Goal: Transaction & Acquisition: Subscribe to service/newsletter

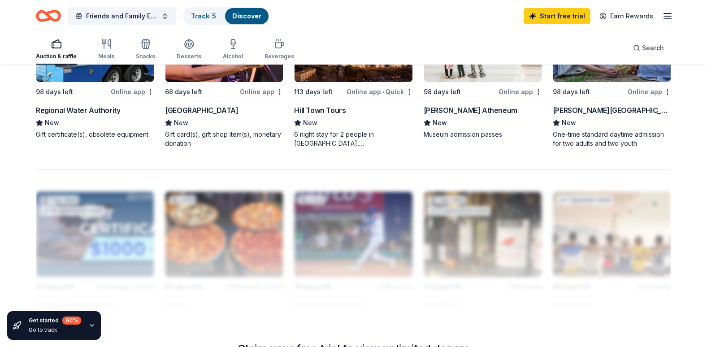
scroll to position [628, 0]
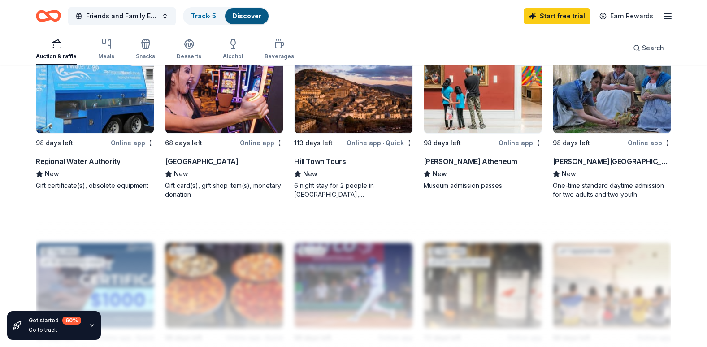
click at [235, 100] on img at bounding box center [223, 90] width 117 height 85
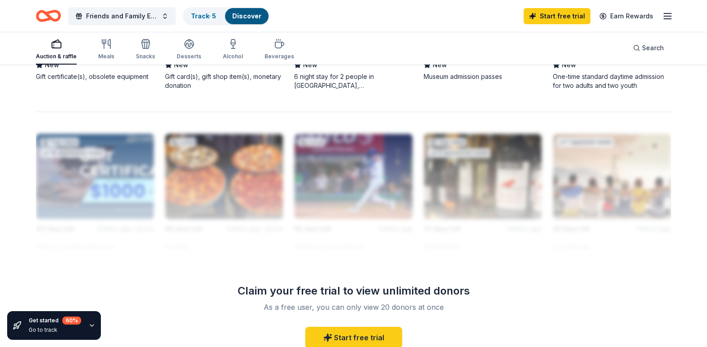
scroll to position [861, 0]
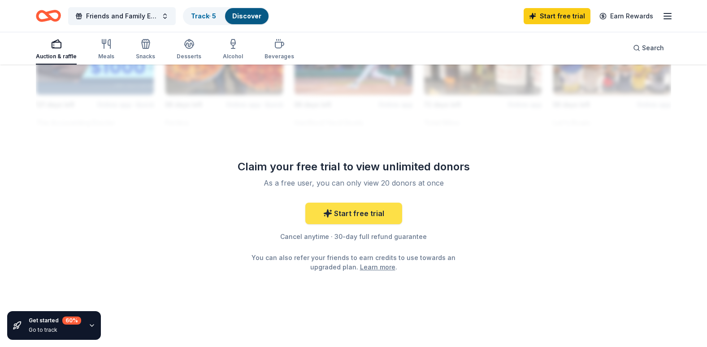
click at [377, 213] on link "Start free trial" at bounding box center [353, 214] width 97 height 22
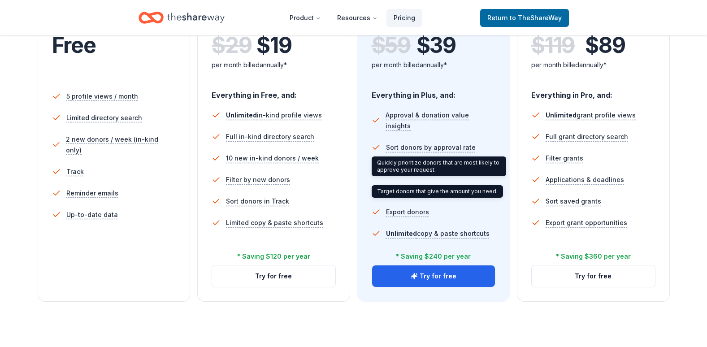
scroll to position [314, 0]
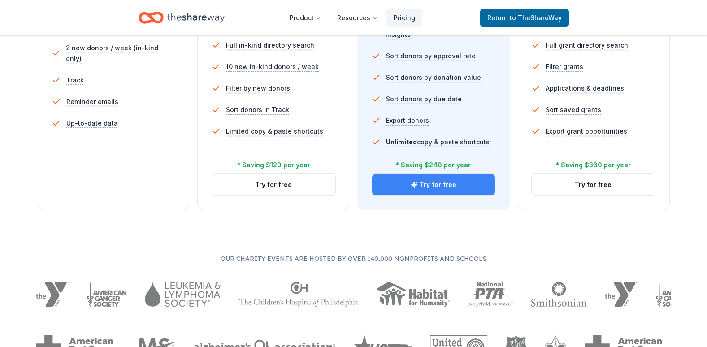
click at [434, 184] on button "Try for free" at bounding box center [433, 185] width 123 height 22
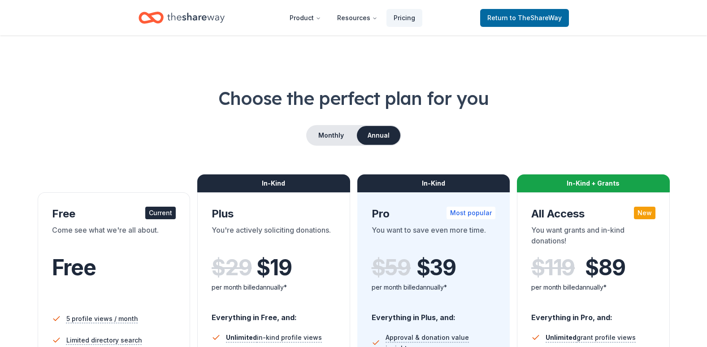
scroll to position [314, 0]
